Goal: Transaction & Acquisition: Purchase product/service

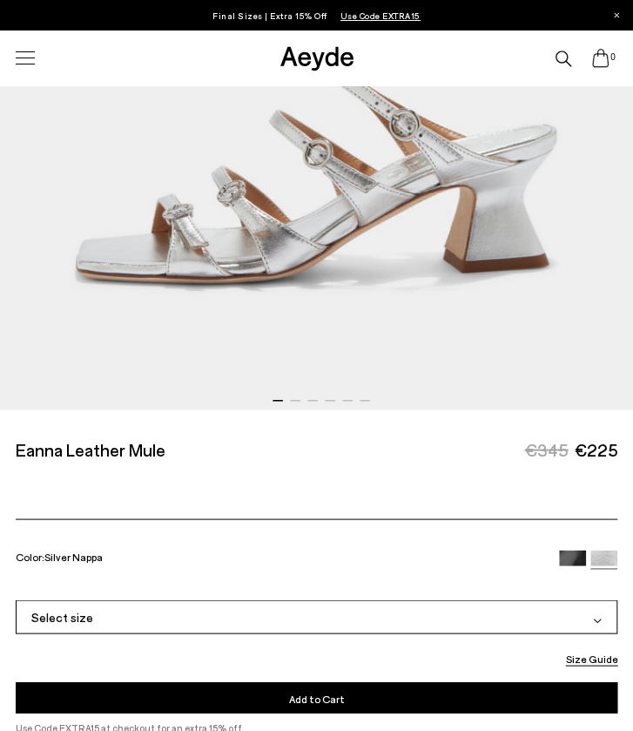
scroll to position [571, 0]
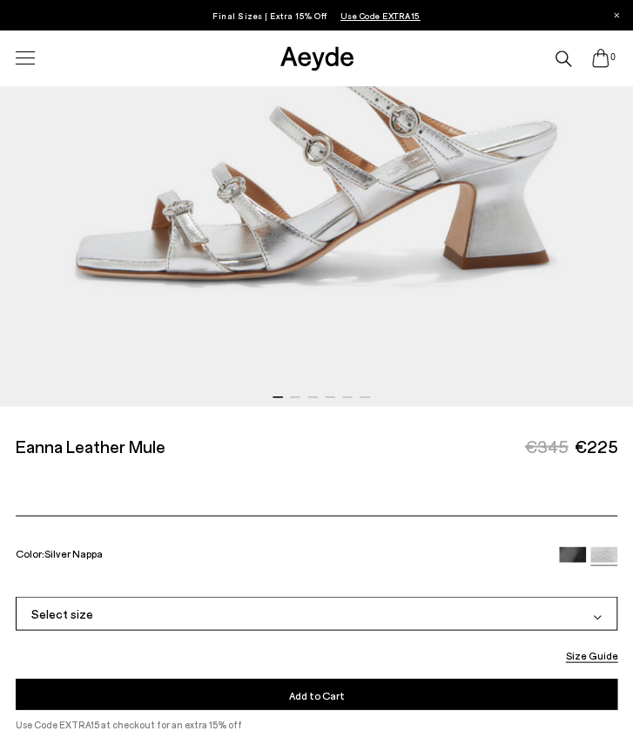
click at [289, 624] on div "Select size" at bounding box center [317, 613] width 603 height 34
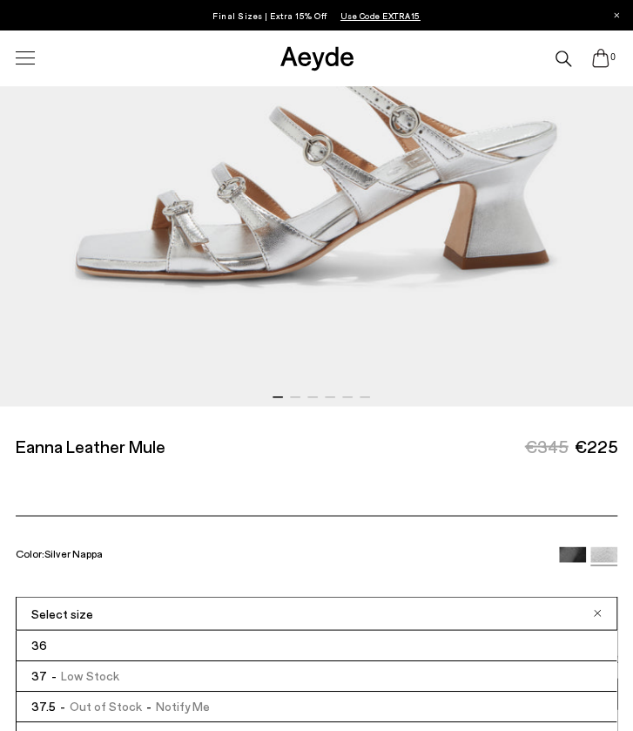
click at [108, 677] on span "- Low Stock" at bounding box center [83, 674] width 72 height 17
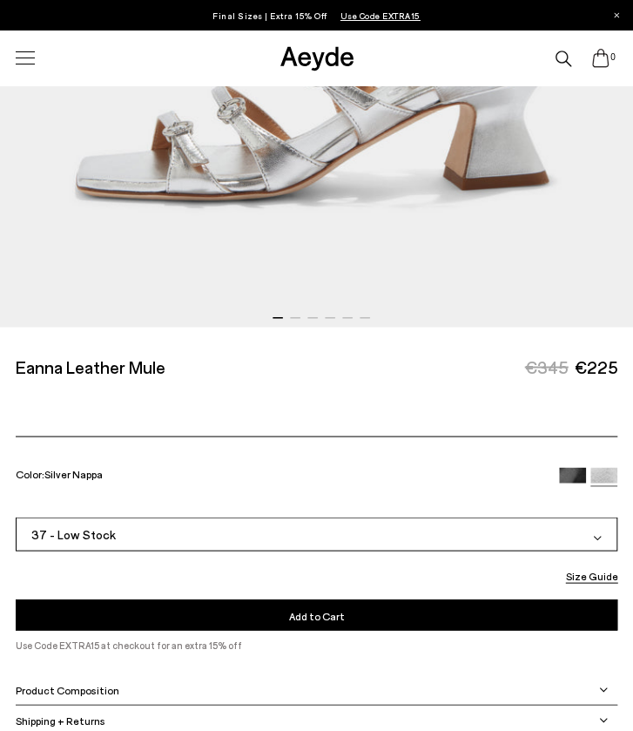
scroll to position [658, 0]
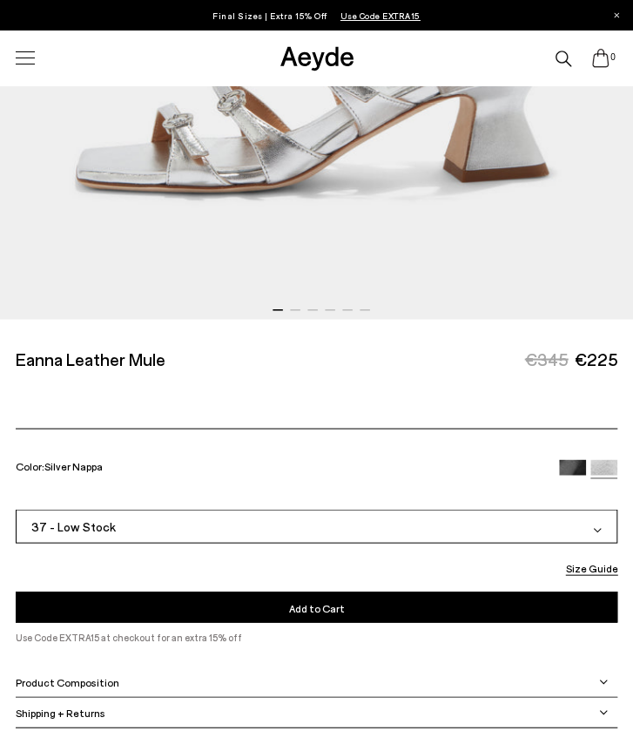
click at [253, 601] on button "Add to Cart Select a Size First" at bounding box center [317, 605] width 603 height 31
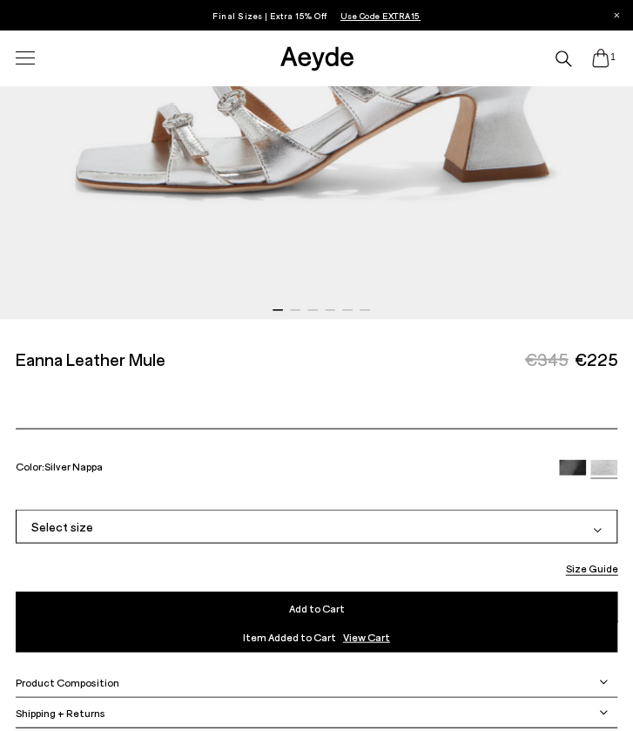
click at [603, 58] on icon at bounding box center [600, 58] width 20 height 20
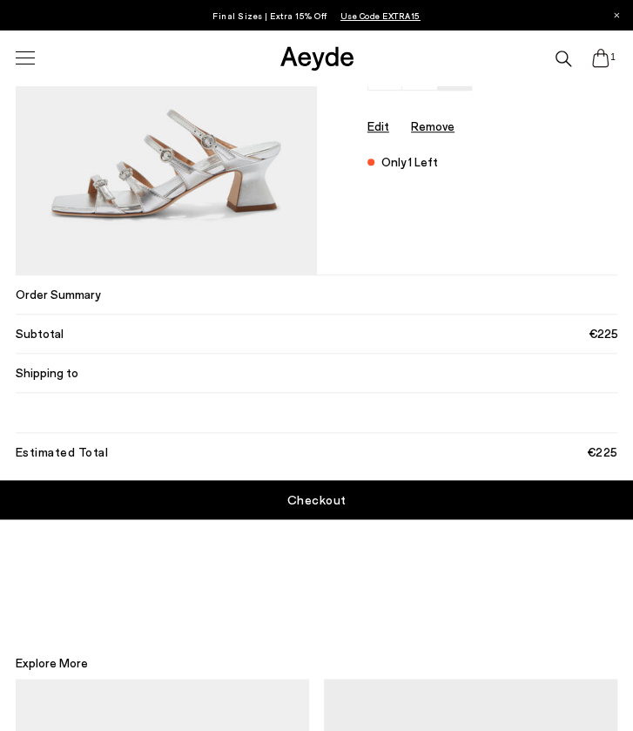
scroll to position [181, 0]
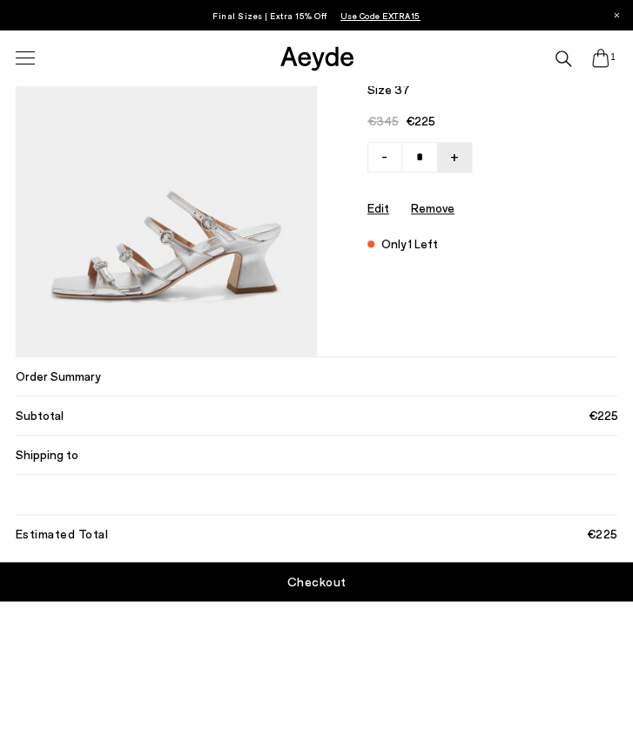
click at [264, 562] on div "Estimated Total €225" at bounding box center [317, 538] width 603 height 48
click at [267, 589] on link "Checkout" at bounding box center [316, 581] width 633 height 39
